Goal: Book appointment/travel/reservation

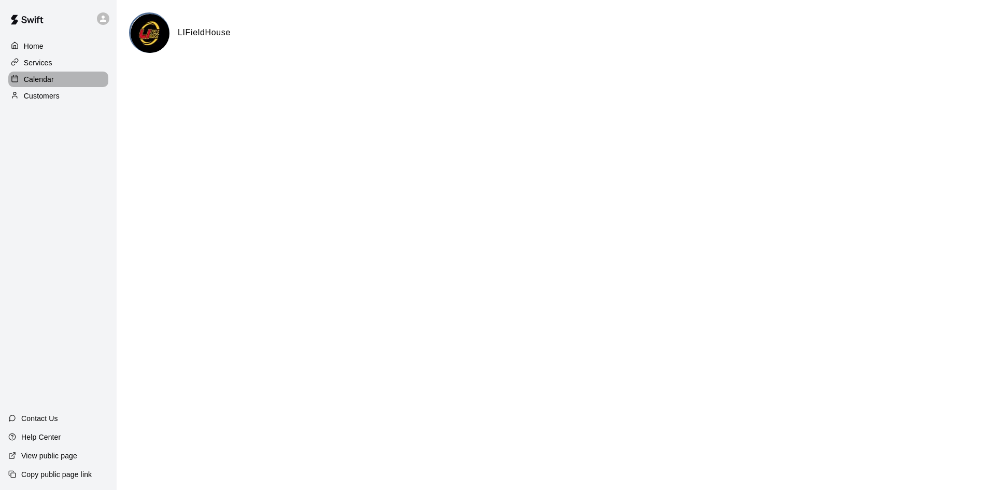
click at [47, 87] on div "Calendar" at bounding box center [58, 80] width 100 height 16
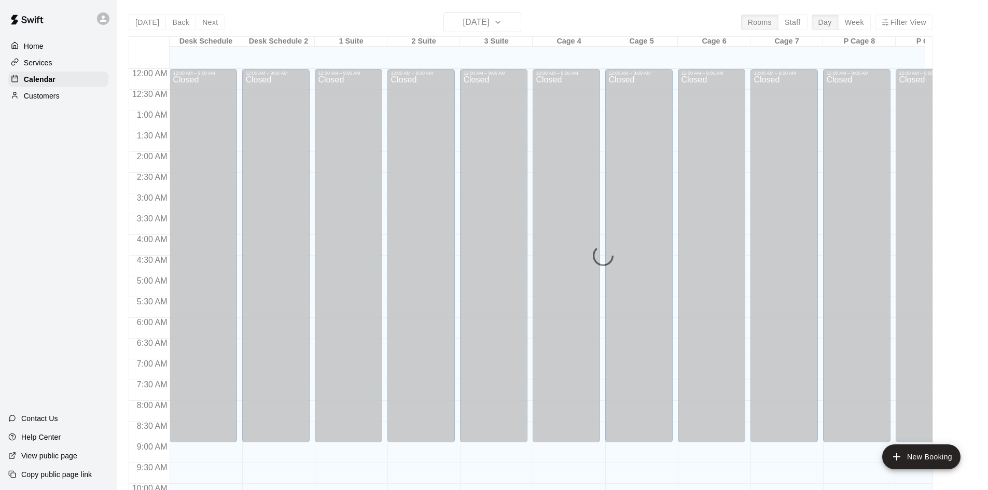
scroll to position [531, 0]
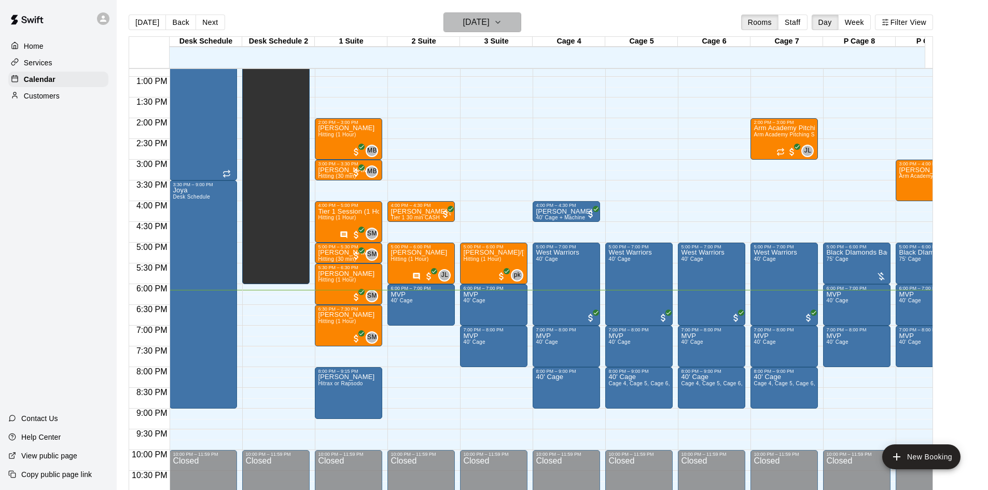
click at [488, 16] on h6 "[DATE]" at bounding box center [476, 22] width 26 height 15
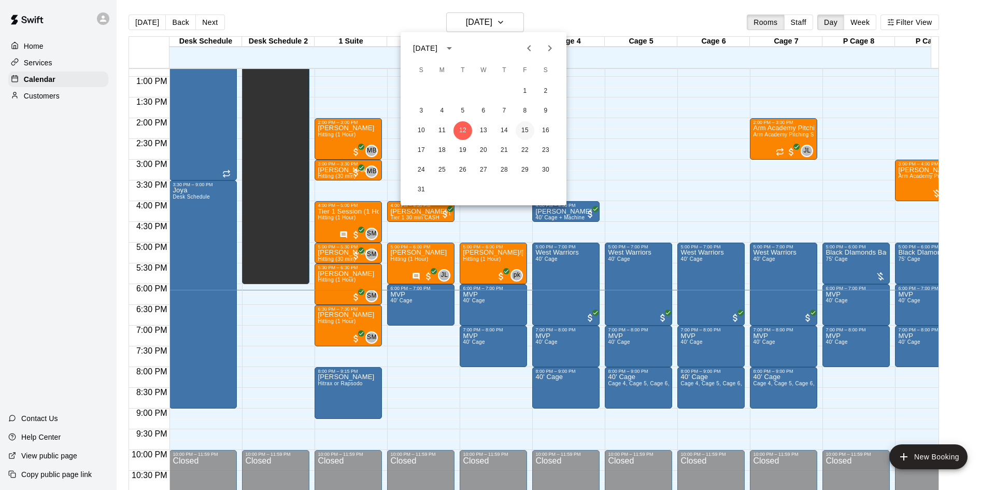
click at [529, 122] on button "15" at bounding box center [525, 130] width 19 height 19
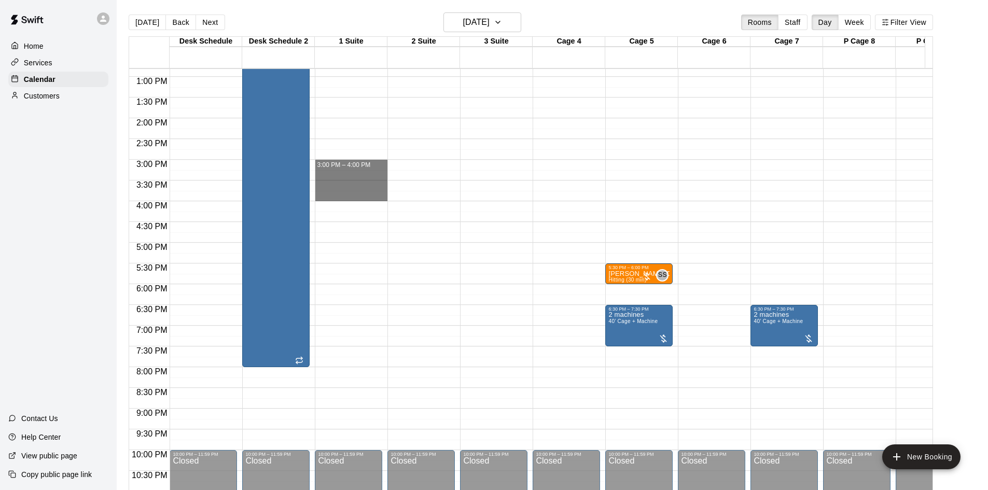
drag, startPoint x: 339, startPoint y: 164, endPoint x: 337, endPoint y: 195, distance: 31.2
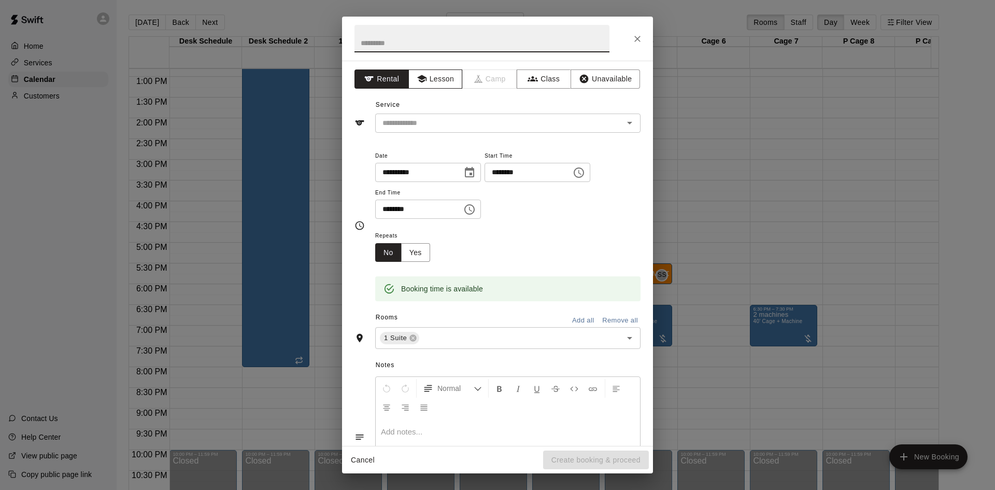
click at [443, 78] on button "Lesson" at bounding box center [436, 78] width 54 height 19
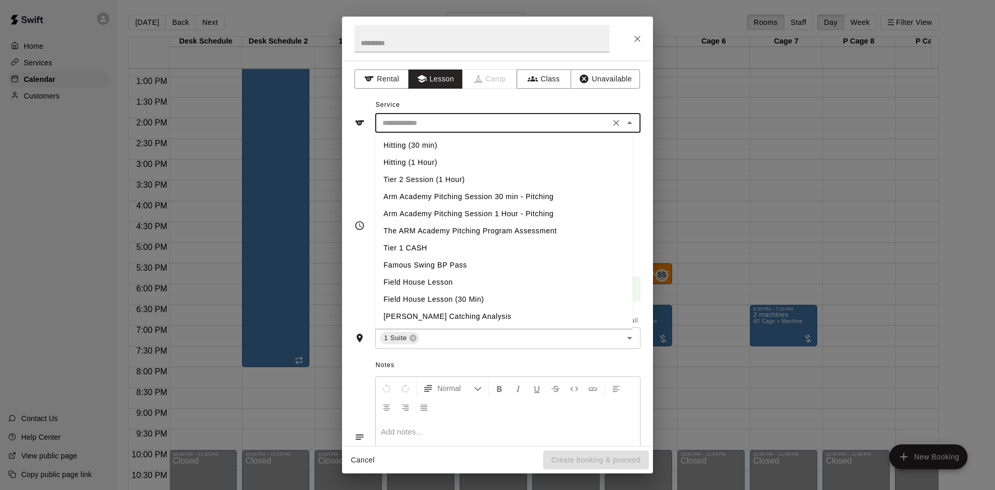
click at [467, 128] on input "text" at bounding box center [492, 123] width 229 height 13
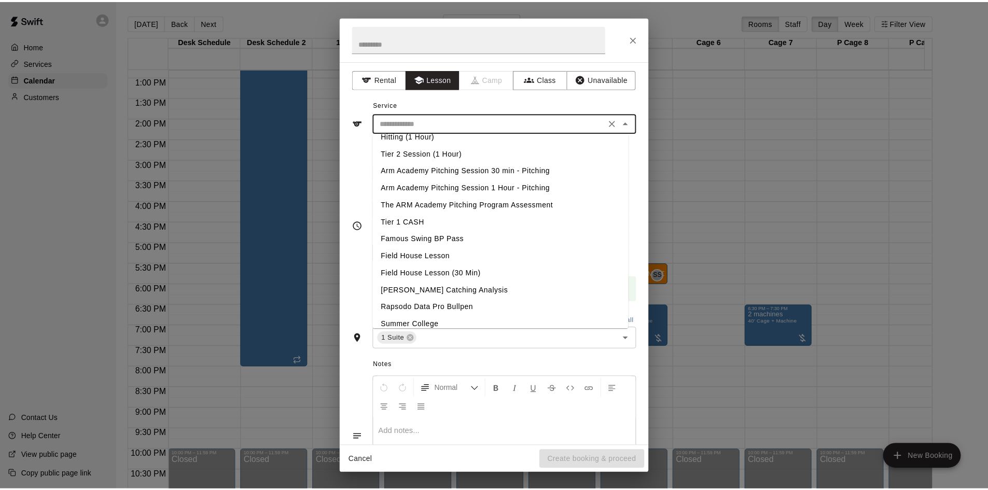
scroll to position [104, 0]
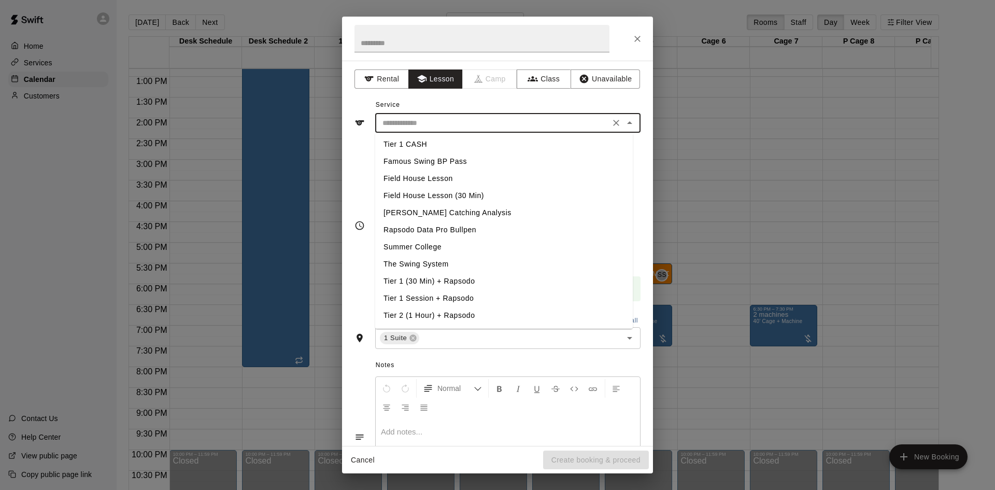
click at [455, 297] on li "Tier 1 Session + Rapsodo" at bounding box center [504, 298] width 258 height 17
type input "**********"
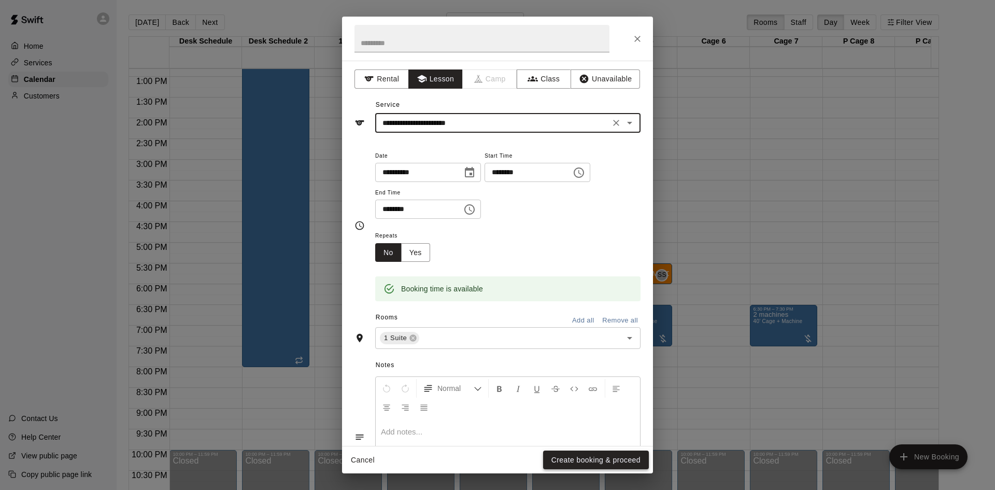
click at [619, 455] on button "Create booking & proceed" at bounding box center [596, 460] width 106 height 19
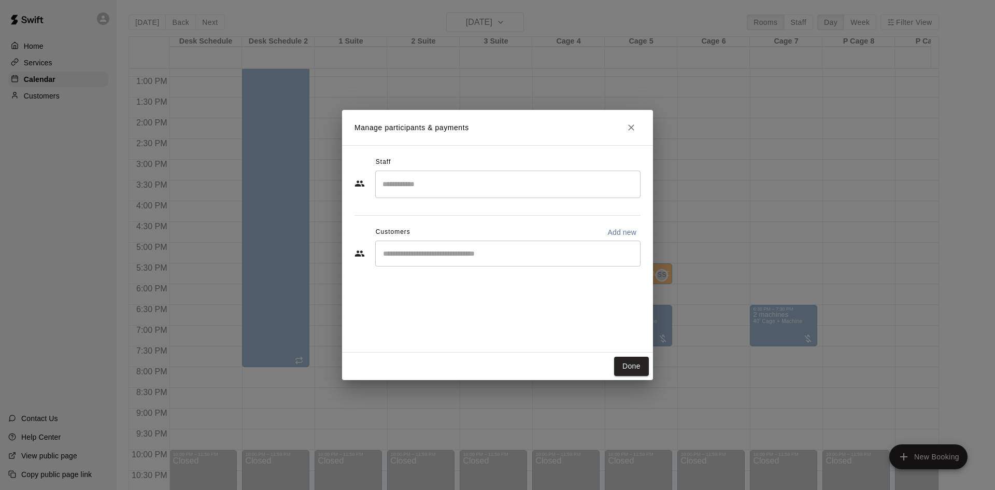
click at [421, 191] on input "Search staff" at bounding box center [508, 184] width 256 height 18
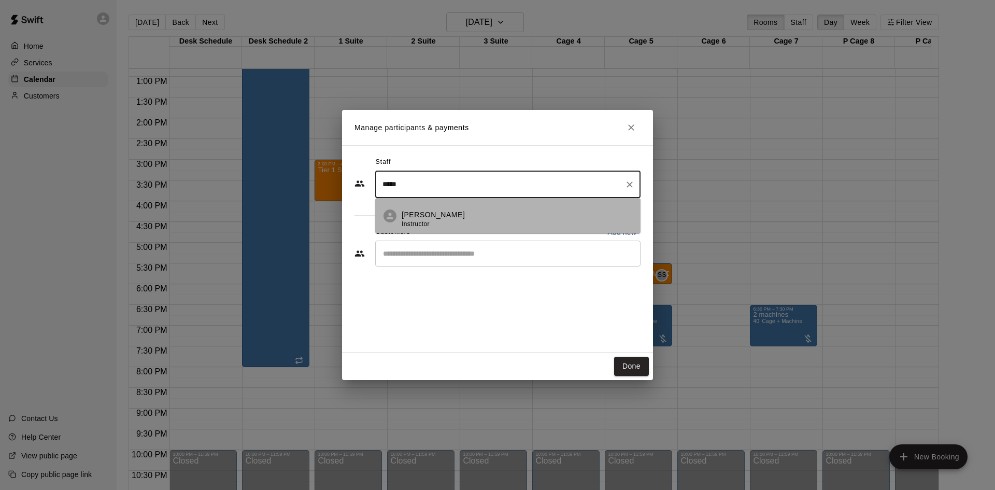
click at [433, 211] on p "[PERSON_NAME]" at bounding box center [433, 214] width 63 height 11
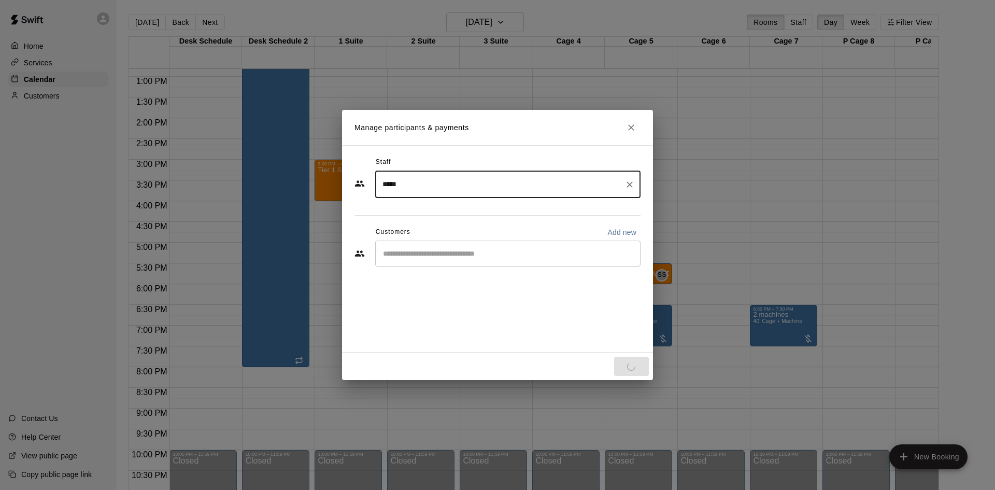
type input "*****"
click at [428, 258] on input "Start typing to search customers..." at bounding box center [508, 253] width 256 height 10
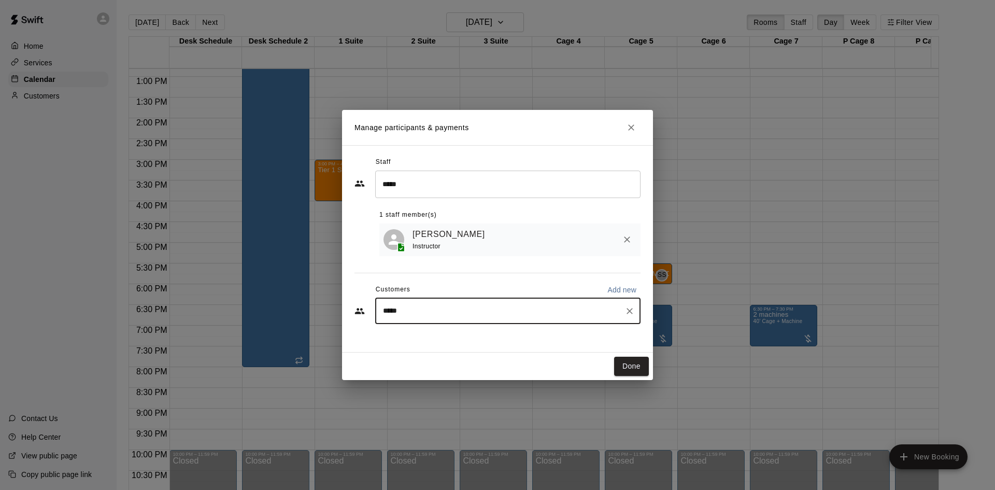
type input "****"
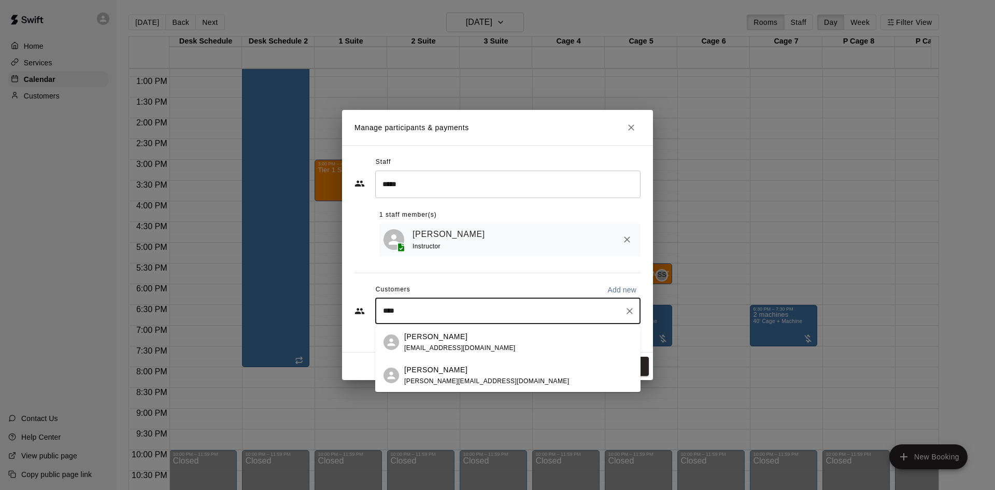
click at [431, 344] on span "[EMAIL_ADDRESS][DOMAIN_NAME]" at bounding box center [459, 347] width 111 height 7
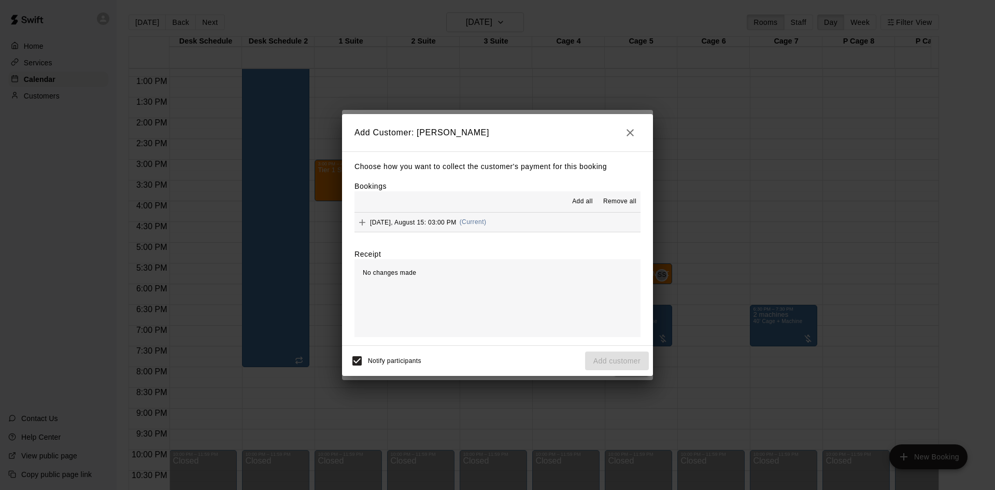
click at [578, 203] on span "Add all" at bounding box center [582, 202] width 21 height 10
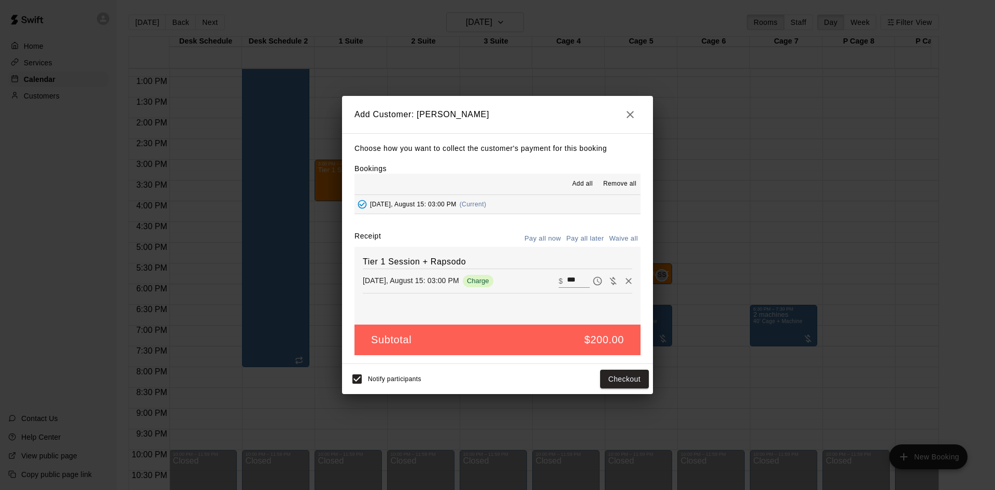
click at [576, 276] on input "***" at bounding box center [578, 280] width 23 height 13
type input "***"
click at [580, 242] on button "Pay all later" at bounding box center [585, 239] width 43 height 16
click at [609, 375] on button "Add customer" at bounding box center [617, 379] width 64 height 19
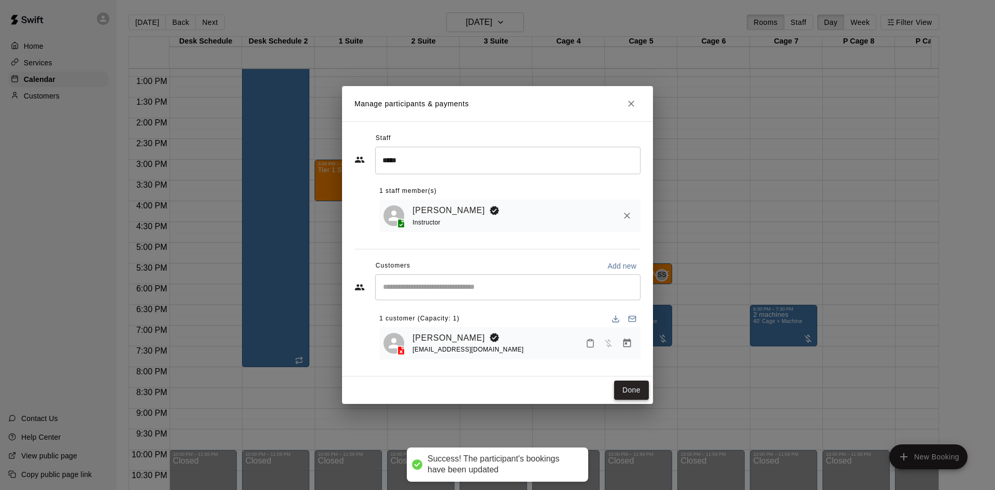
click at [635, 388] on button "Done" at bounding box center [631, 390] width 35 height 19
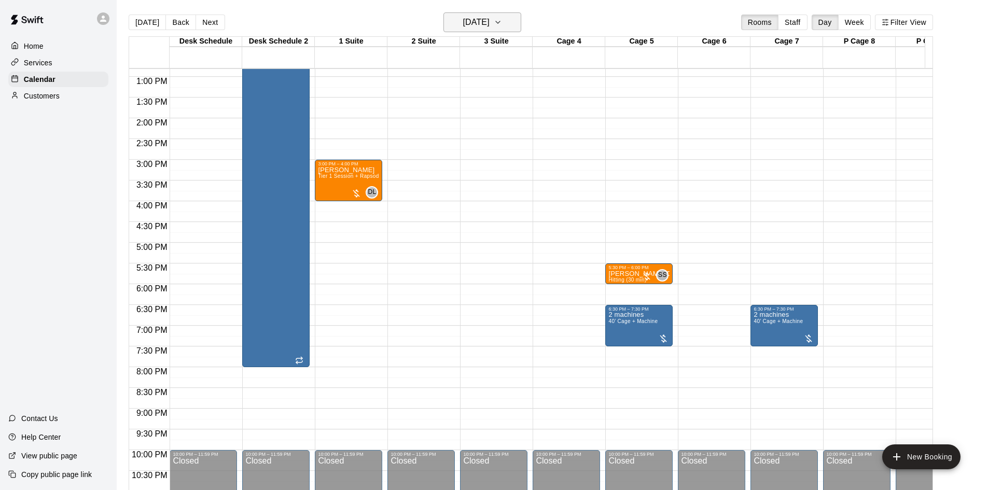
click at [487, 29] on h6 "[DATE]" at bounding box center [476, 22] width 26 height 15
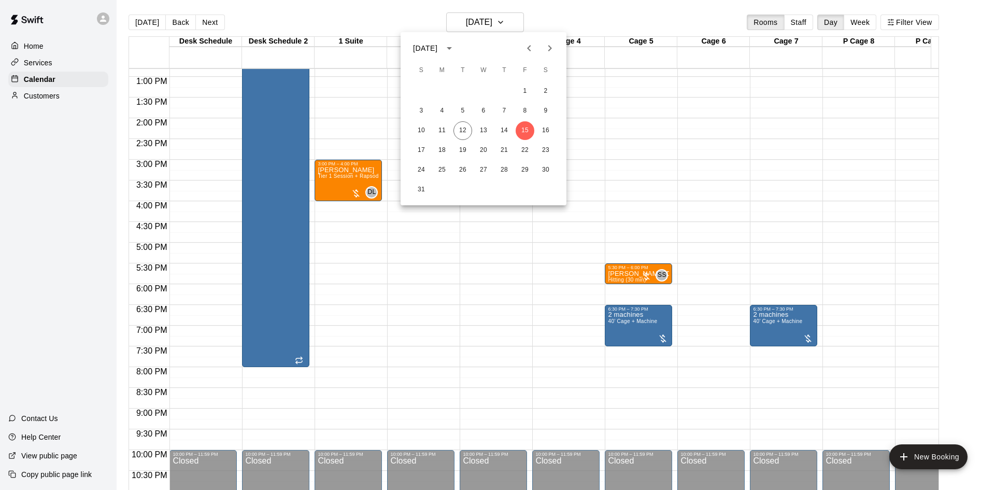
click at [493, 23] on div at bounding box center [497, 245] width 995 height 490
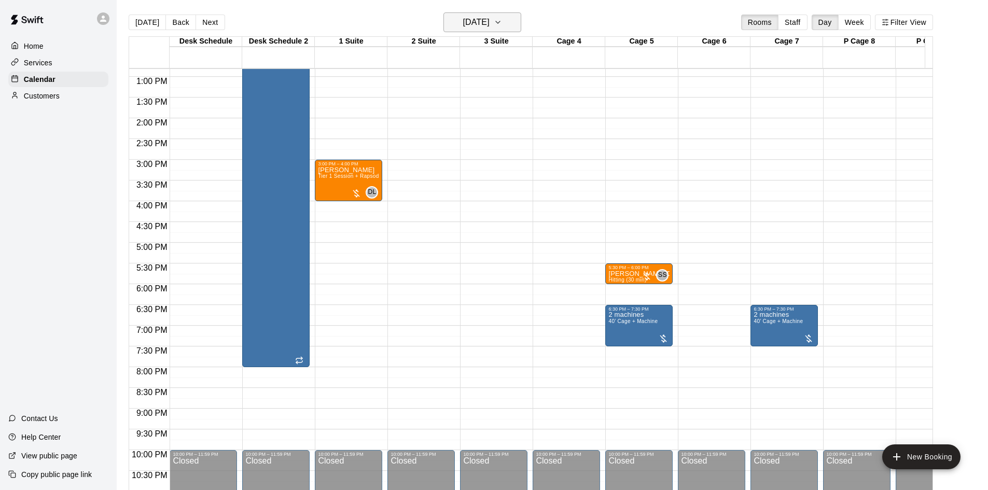
click at [489, 24] on h6 "[DATE]" at bounding box center [476, 22] width 26 height 15
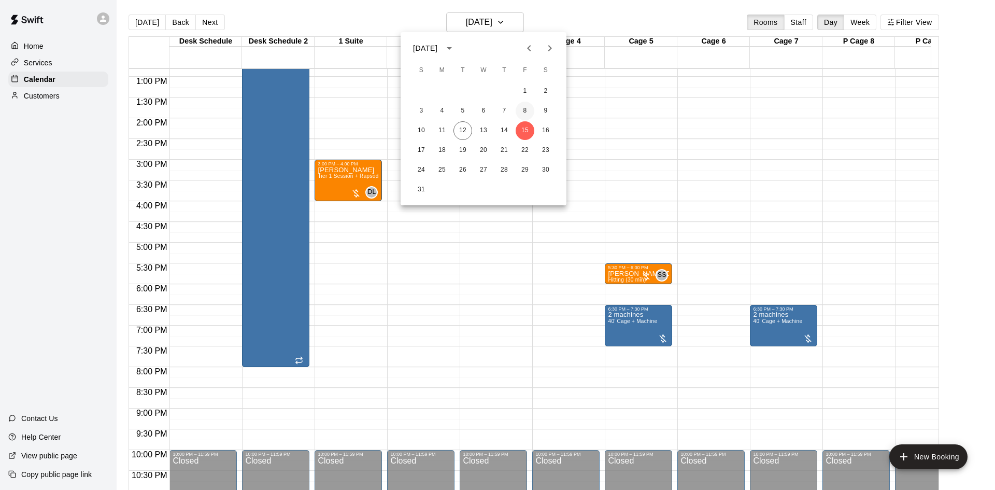
click at [529, 111] on button "8" at bounding box center [525, 111] width 19 height 19
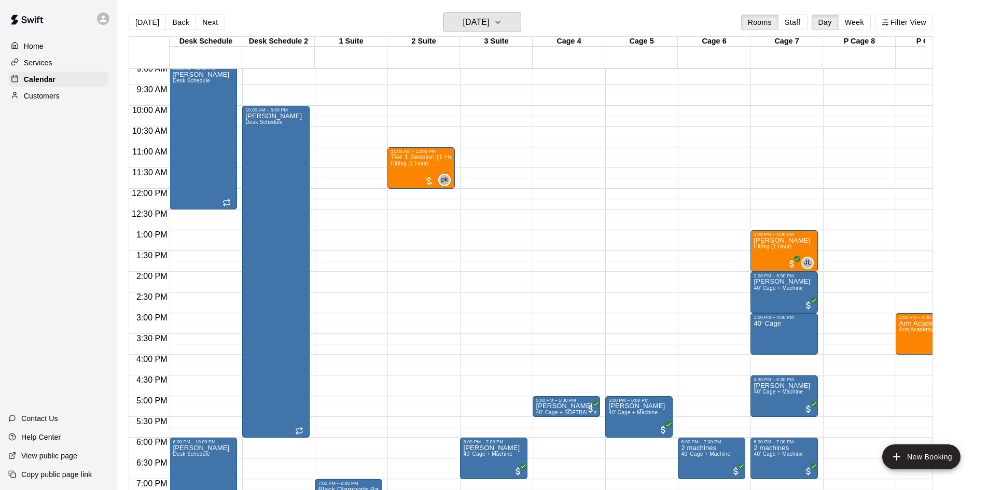
scroll to position [376, 0]
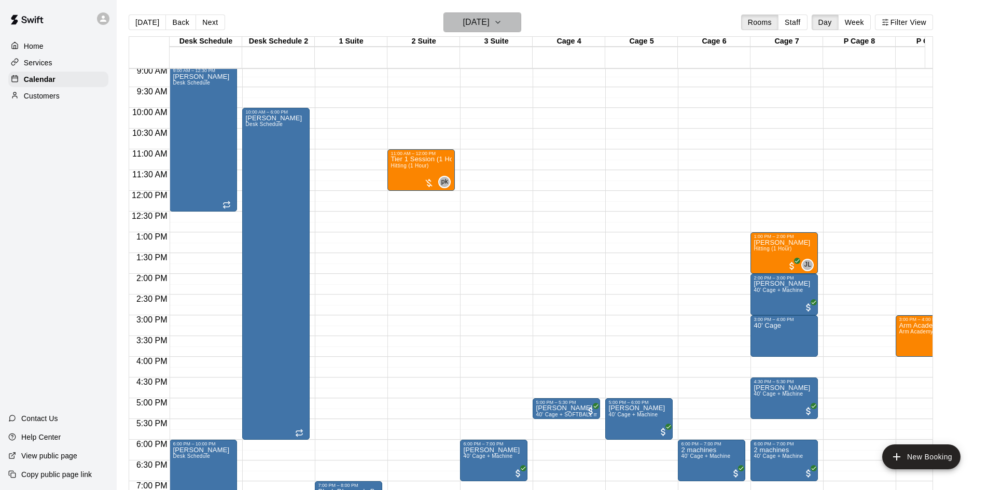
click at [469, 18] on h6 "[DATE]" at bounding box center [476, 22] width 26 height 15
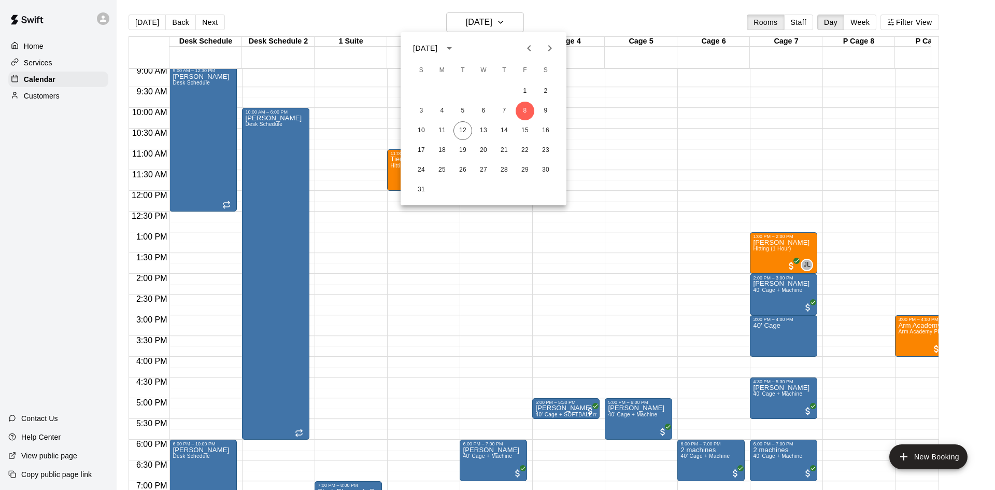
click at [409, 273] on div at bounding box center [497, 245] width 995 height 490
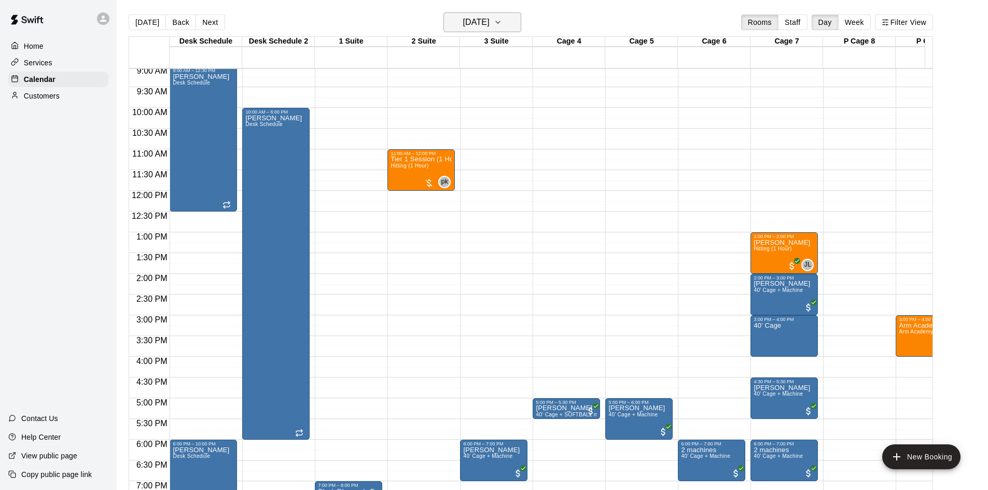
click at [504, 25] on button "[DATE]" at bounding box center [482, 22] width 78 height 20
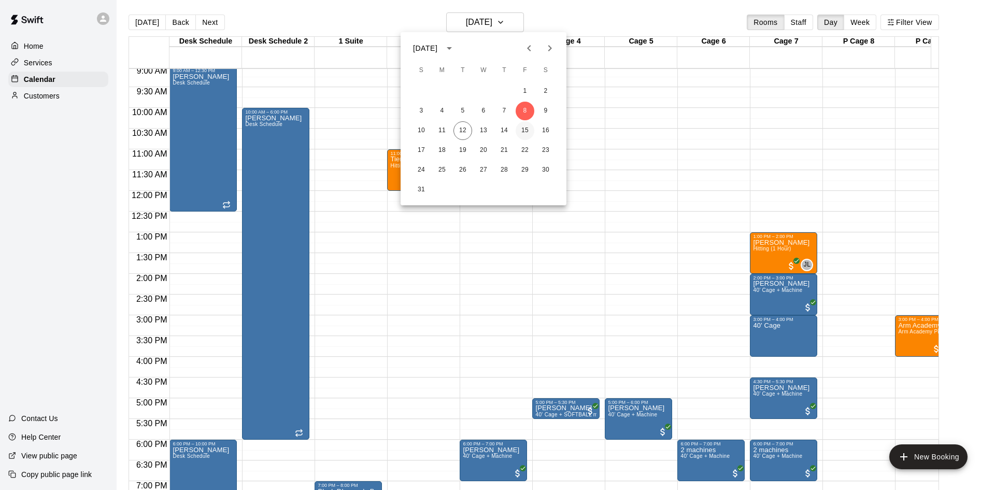
click at [524, 128] on button "15" at bounding box center [525, 130] width 19 height 19
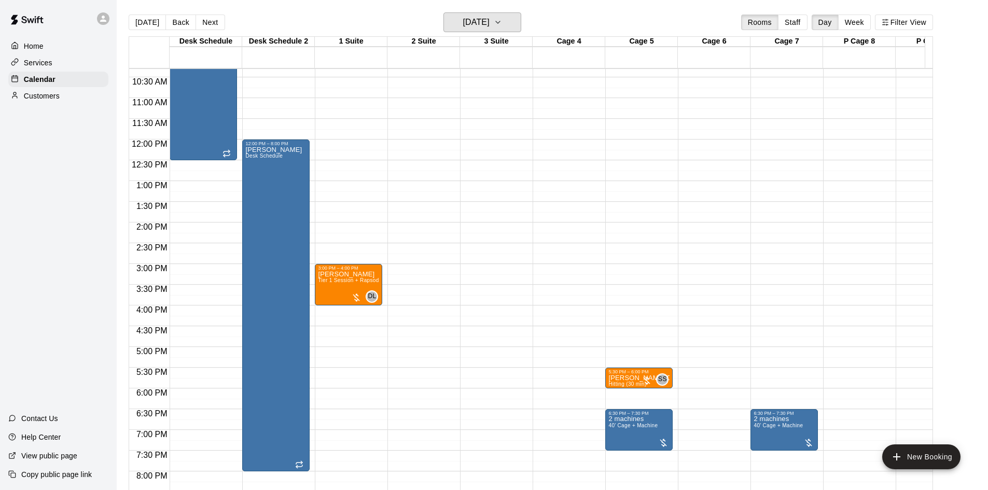
scroll to position [480, 0]
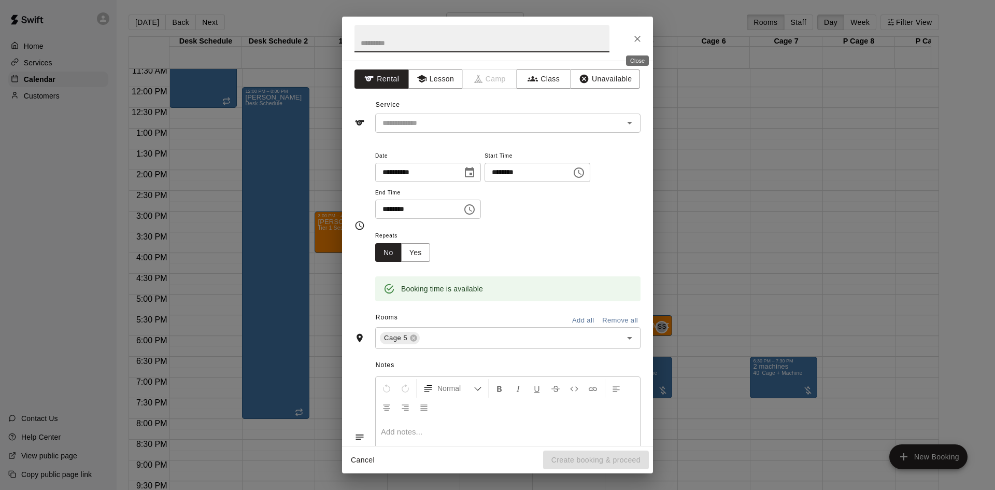
click at [641, 31] on button "Close" at bounding box center [637, 39] width 19 height 19
